Goal: Check status: Check status

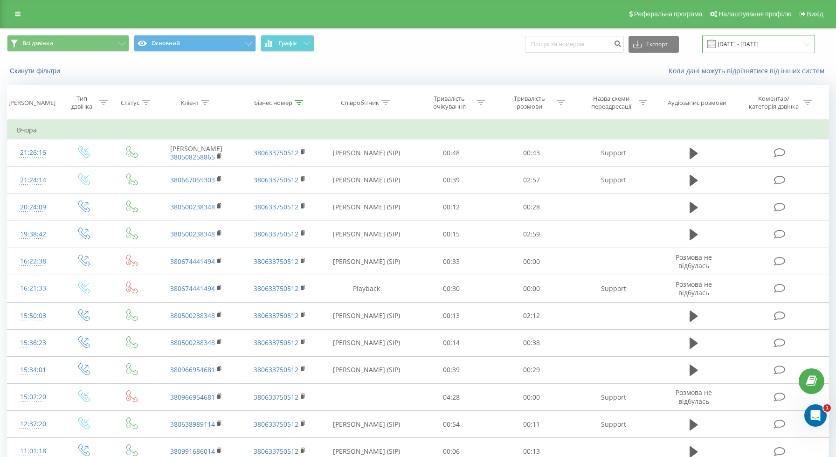
click at [742, 47] on input "[DATE] - [DATE]" at bounding box center [758, 44] width 113 height 18
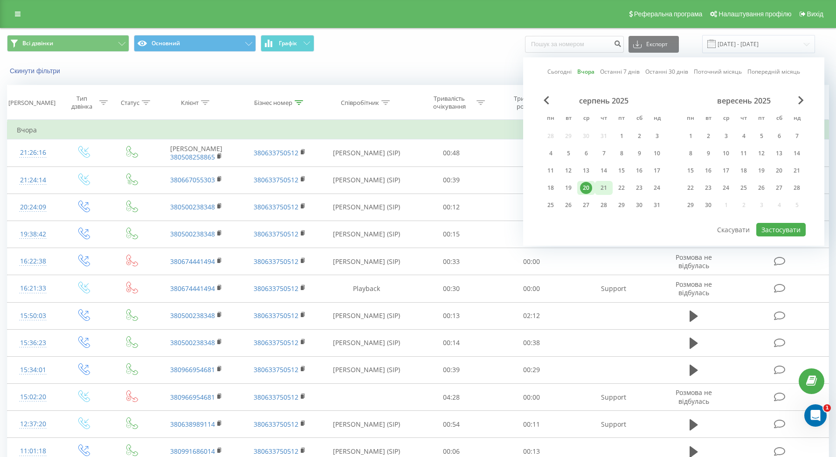
click at [606, 187] on div "21" at bounding box center [603, 188] width 12 height 12
click at [779, 232] on button "Застосувати" at bounding box center [780, 230] width 49 height 14
type input "[DATE] - [DATE]"
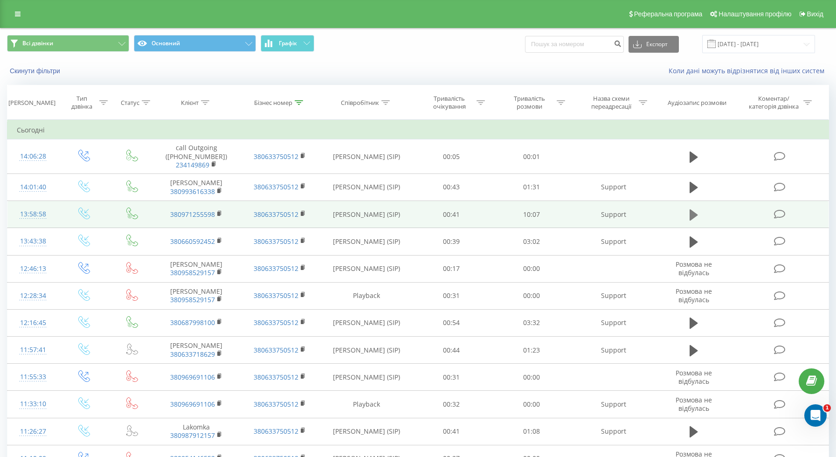
click at [692, 210] on icon at bounding box center [693, 214] width 8 height 13
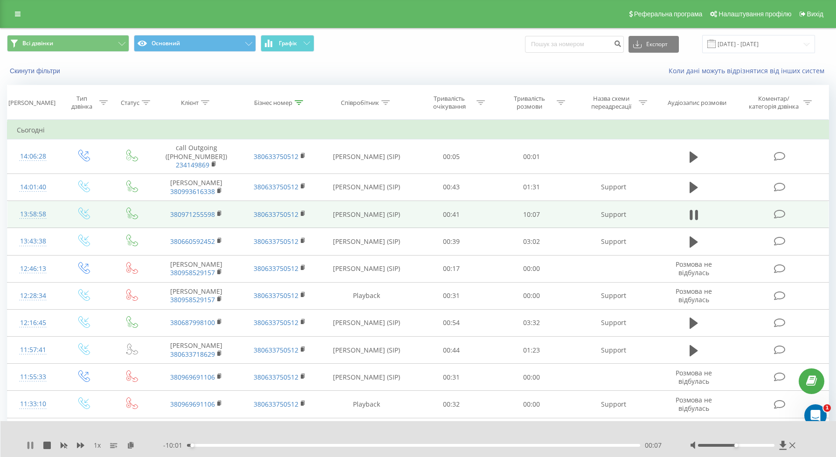
click at [33, 447] on icon at bounding box center [32, 444] width 2 height 7
drag, startPoint x: 737, startPoint y: 446, endPoint x: 801, endPoint y: 448, distance: 64.4
click at [801, 448] on div "1 x - 10:00 00:07 00:07" at bounding box center [418, 439] width 836 height 36
click at [25, 446] on div "1 x - 10:00 00:07 00:07" at bounding box center [418, 439] width 836 height 36
click at [27, 447] on icon at bounding box center [30, 444] width 7 height 7
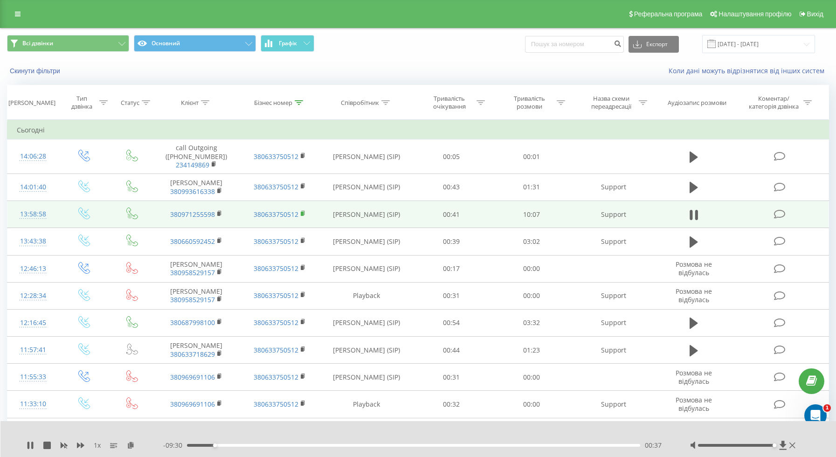
click at [302, 213] on rect at bounding box center [302, 214] width 3 height 4
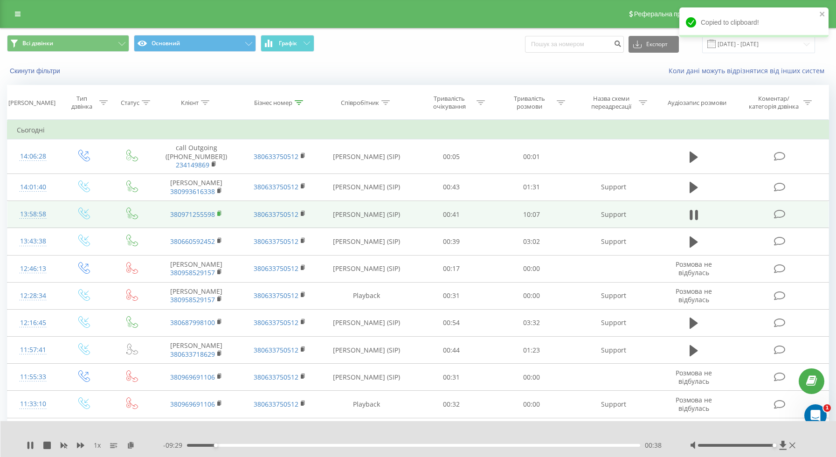
click at [217, 213] on icon at bounding box center [219, 213] width 5 height 7
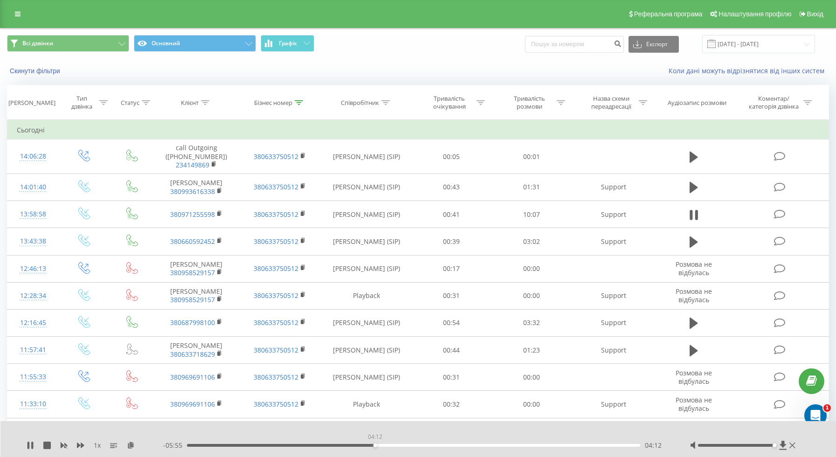
click at [375, 445] on div "04:12" at bounding box center [413, 445] width 453 height 3
click at [377, 444] on div "00:00" at bounding box center [413, 445] width 453 height 3
click at [53, 445] on div "1 x" at bounding box center [95, 444] width 137 height 9
click at [48, 448] on icon at bounding box center [46, 444] width 7 height 7
